Goal: Transaction & Acquisition: Purchase product/service

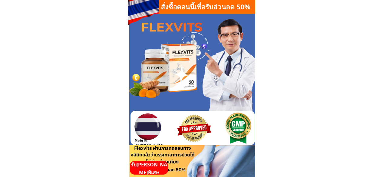
scroll to position [605, 0]
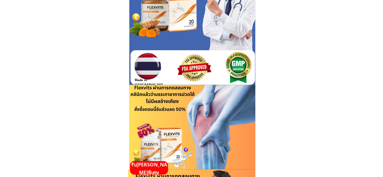
click at [157, 166] on p "รับ[PERSON_NAME]พิเศษ" at bounding box center [149, 168] width 38 height 15
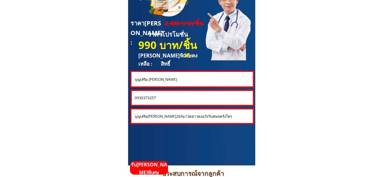
scroll to position [1663, 0]
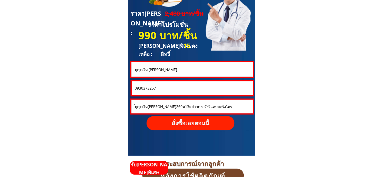
click at [176, 88] on input "0930373257" at bounding box center [192, 88] width 118 height 14
paste input "https://thailandpost.site/xHZpKR?fbclid={fbclid}&utm_campaign={{campaign.name}}…"
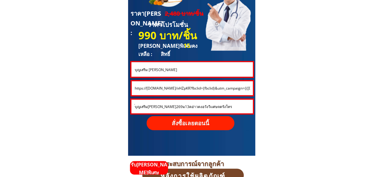
click at [189, 88] on input "https://thailandpost.site/xHZpKR?fbclid={fbclid}&utm_campaign={{campaign.name}}…" at bounding box center [192, 88] width 118 height 14
paste input "0930791220"
type input "0930791220"
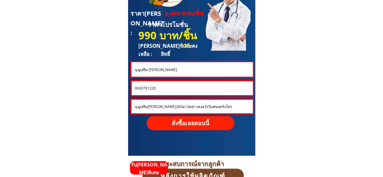
click at [167, 71] on input "บุญเสริม [PERSON_NAME]" at bounding box center [192, 69] width 118 height 15
paste input "ำอางค์ คงสัตย์"
type input "สำอางค์ คงสัตย์"
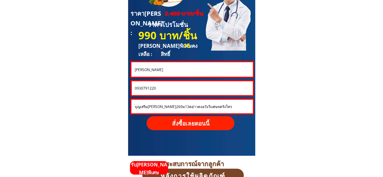
click at [197, 102] on input "้บุญเสริม[PERSON_NAME]269ม13ตอ่าวตงอวังวิเเศษจตรังโทร" at bounding box center [192, 106] width 118 height 14
click at [191, 121] on p "สั่งซื้อเลยตอนนี้" at bounding box center [190, 123] width 88 height 14
